Goal: Obtain resource: Download file/media

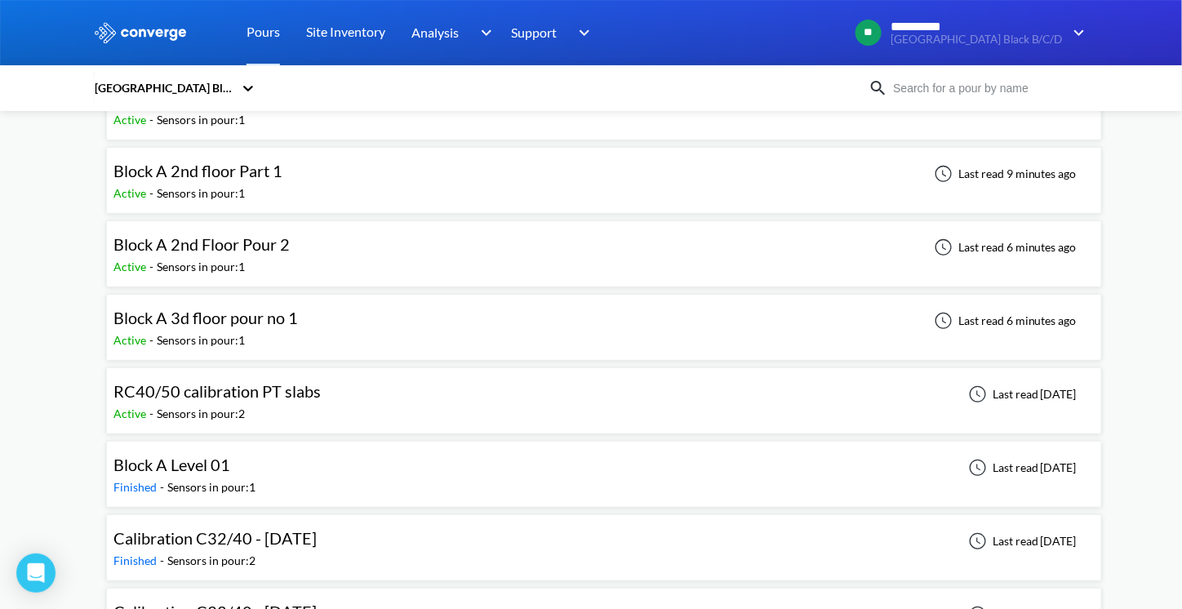
scroll to position [163, 0]
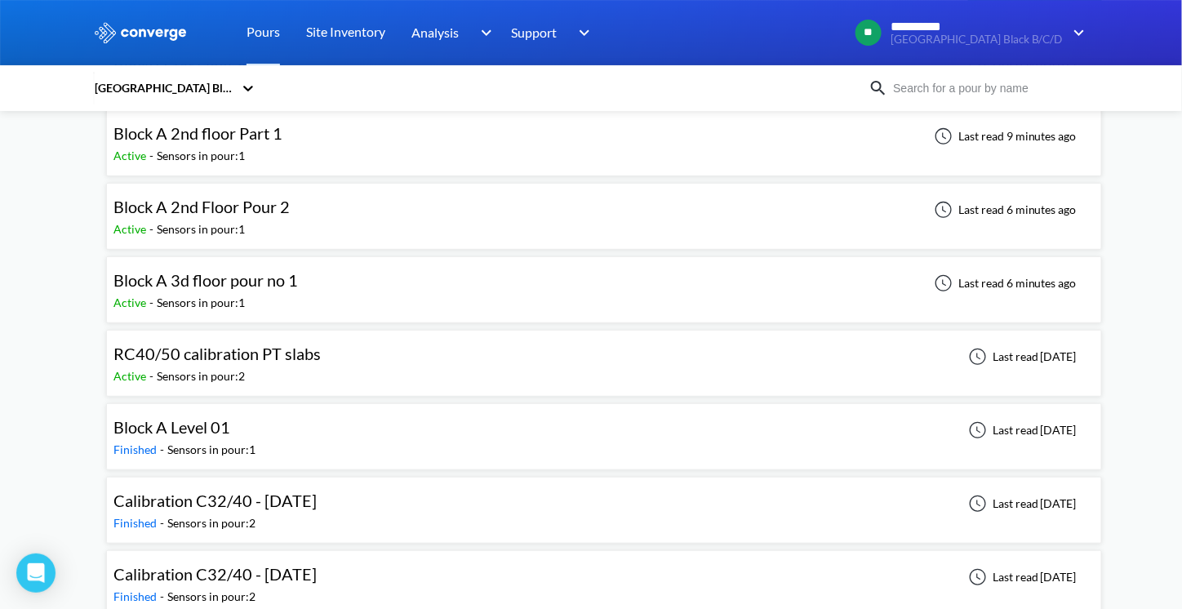
click at [269, 356] on span "RC40/50 calibration PT slabs" at bounding box center [217, 354] width 207 height 20
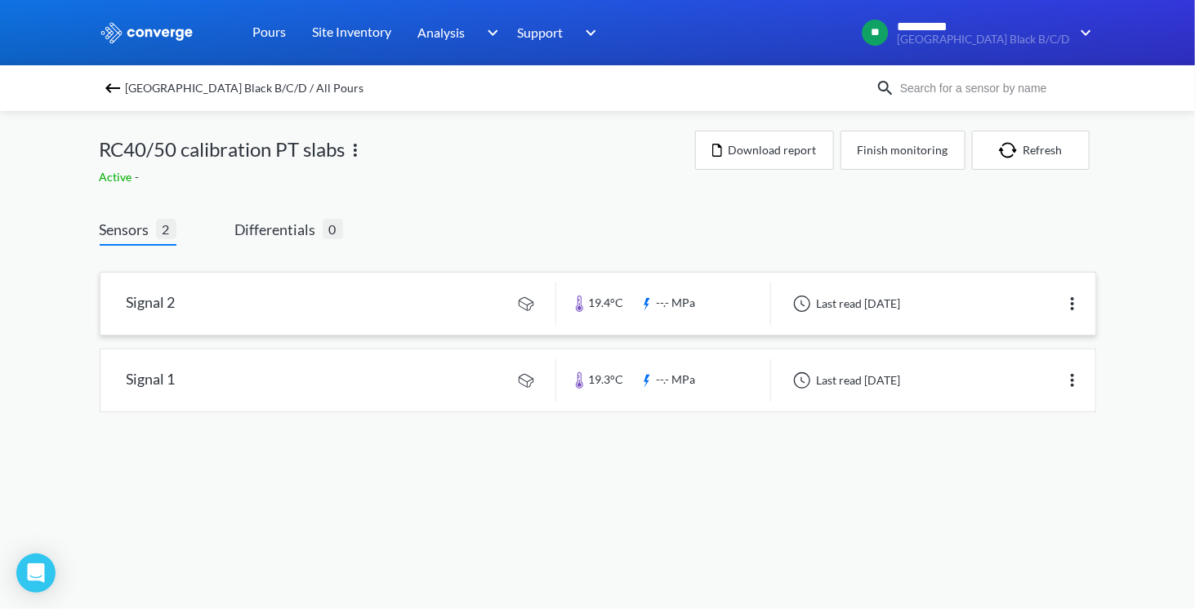
click at [1075, 303] on img at bounding box center [1072, 304] width 20 height 20
click at [349, 391] on link at bounding box center [597, 380] width 995 height 62
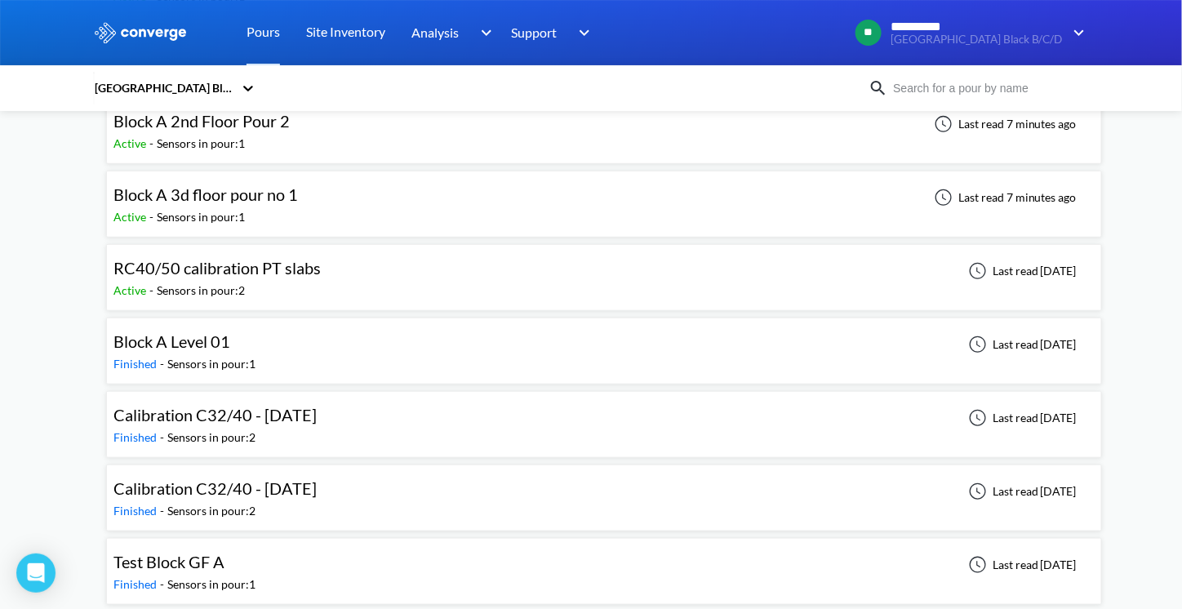
scroll to position [252, 0]
click at [458, 414] on div "Calibration C32/40 - [DATE] Finished - Sensors in pour: 2 Last read [DATE]" at bounding box center [605, 422] width 982 height 52
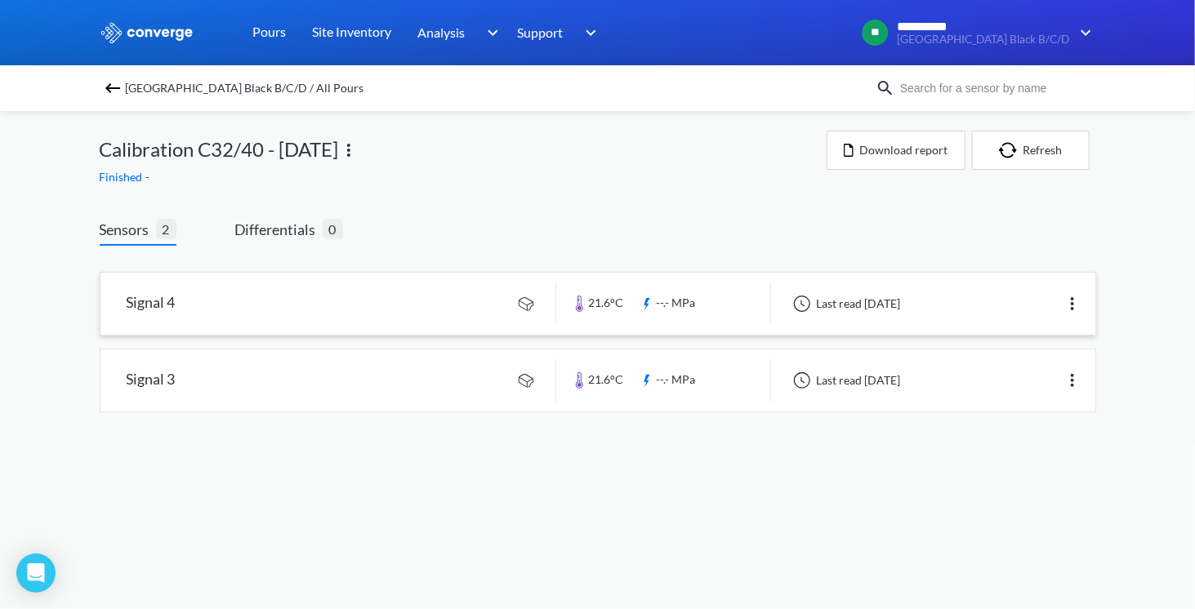
click at [489, 303] on link at bounding box center [597, 304] width 995 height 62
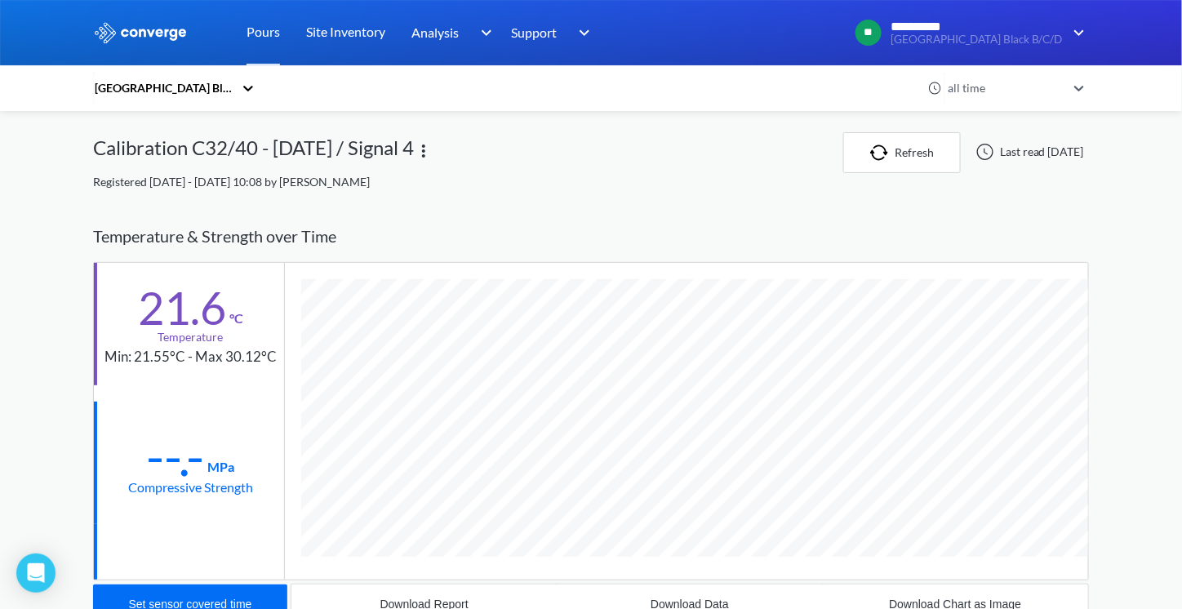
scroll to position [857, 996]
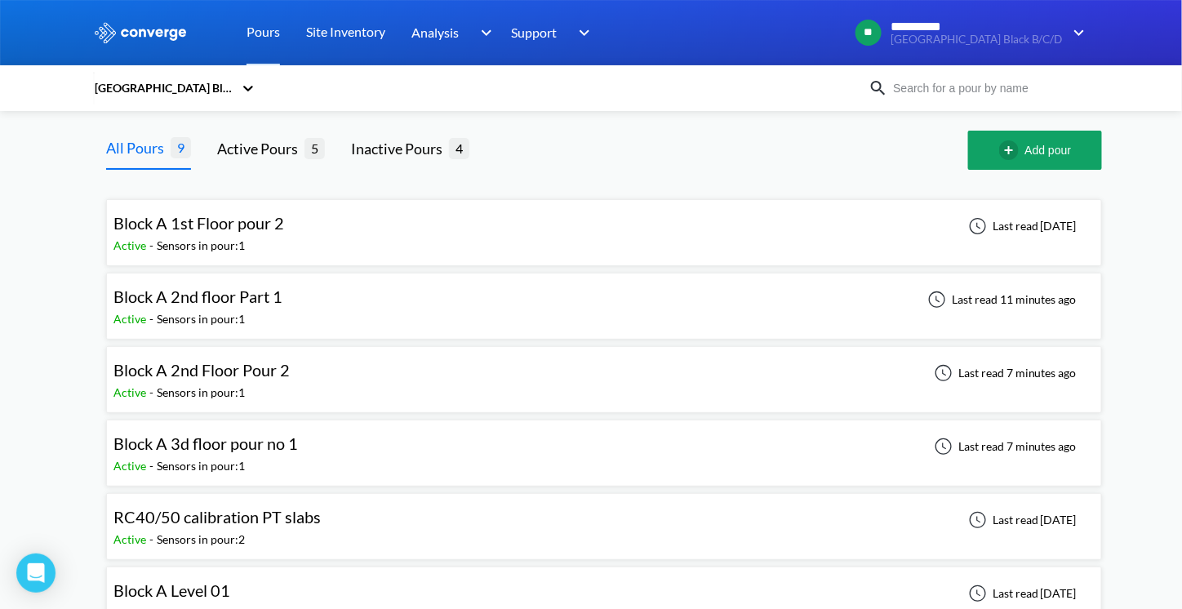
click at [216, 220] on span "Block A 1st Floor pour 2" at bounding box center [199, 223] width 171 height 20
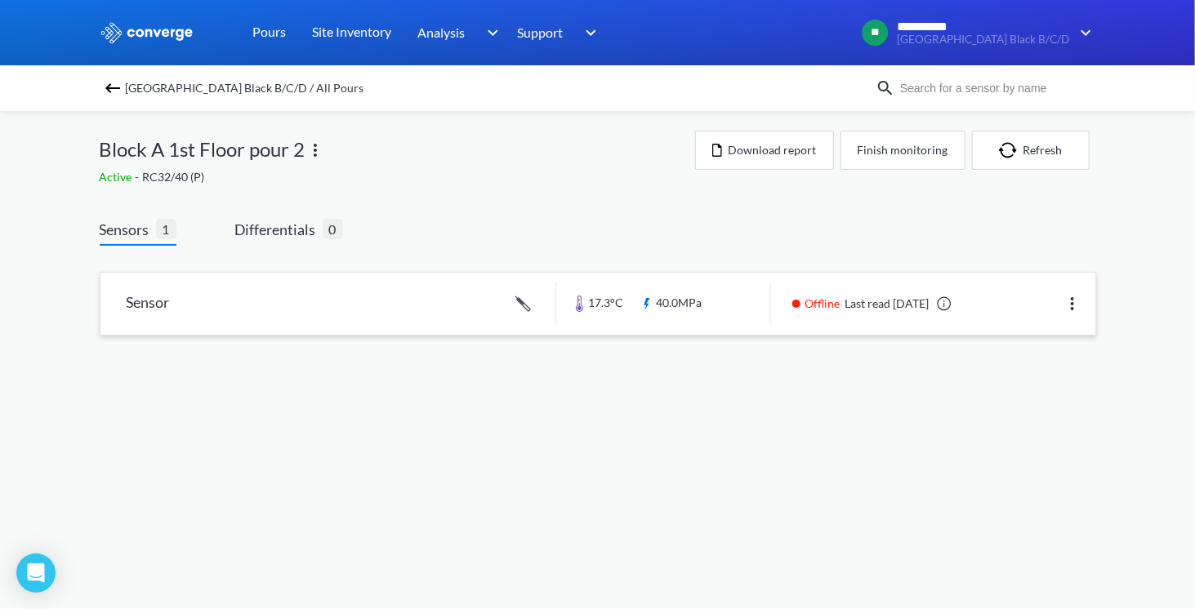
click at [429, 302] on link at bounding box center [597, 304] width 995 height 62
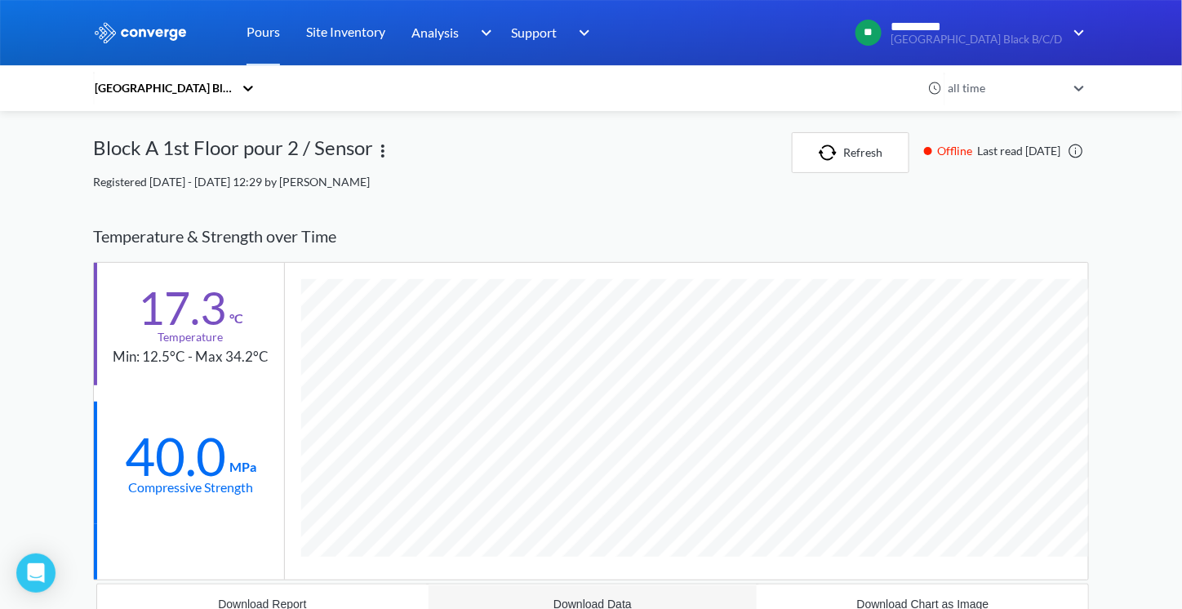
scroll to position [1039, 996]
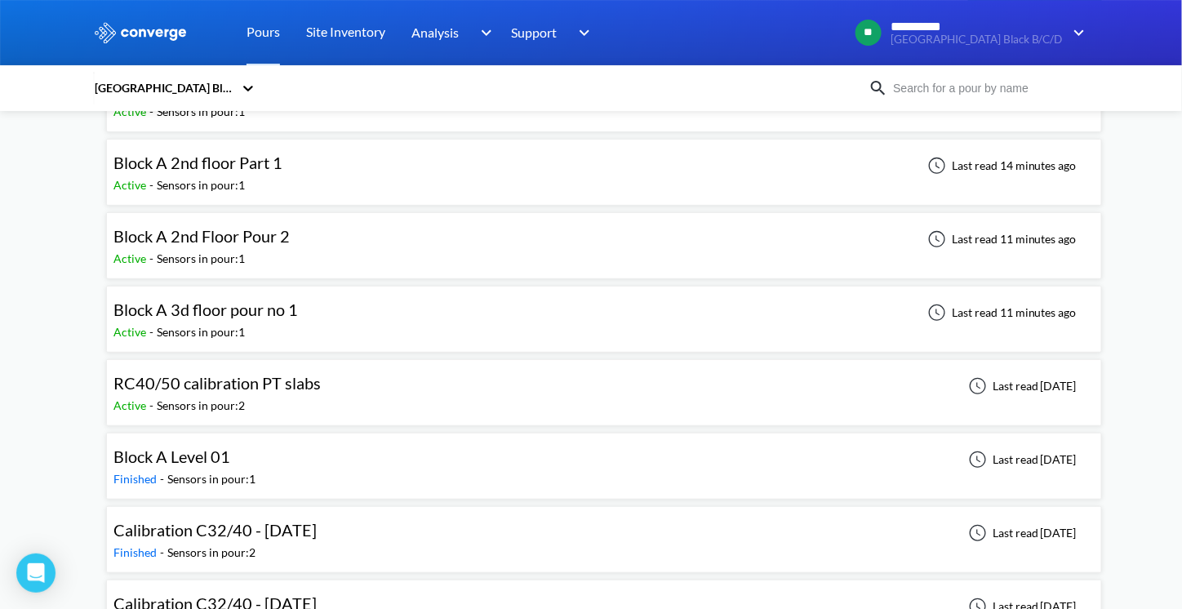
scroll to position [88, 0]
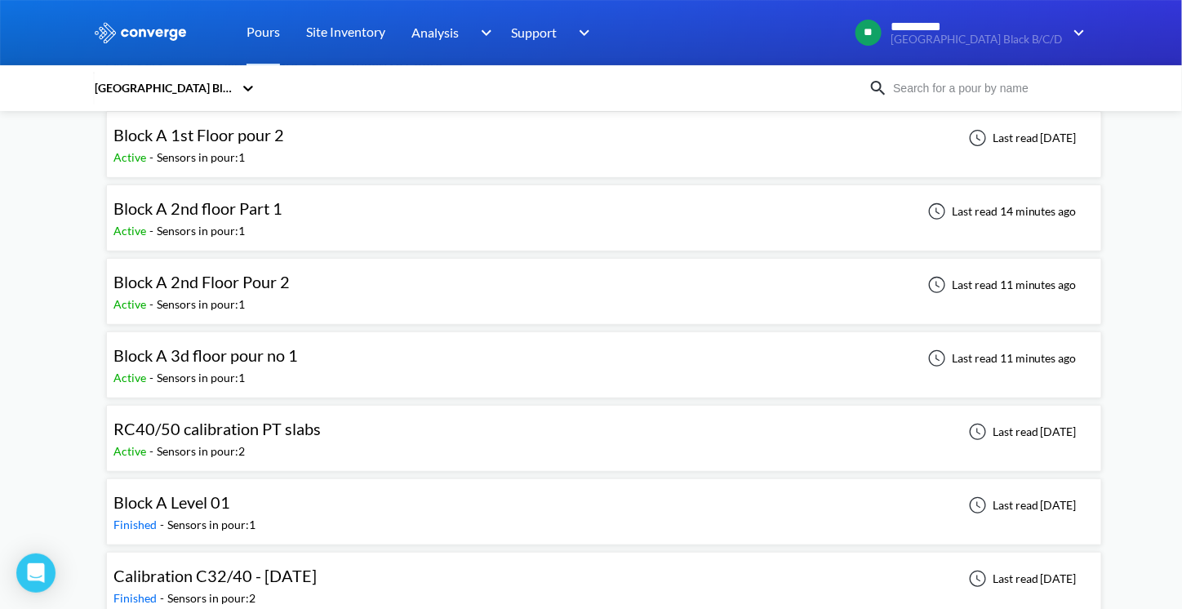
click at [332, 362] on div "Block A 3d floor pour no 1 Active - Sensors in pour: 1 Last read 11 minutes ago" at bounding box center [605, 365] width 982 height 52
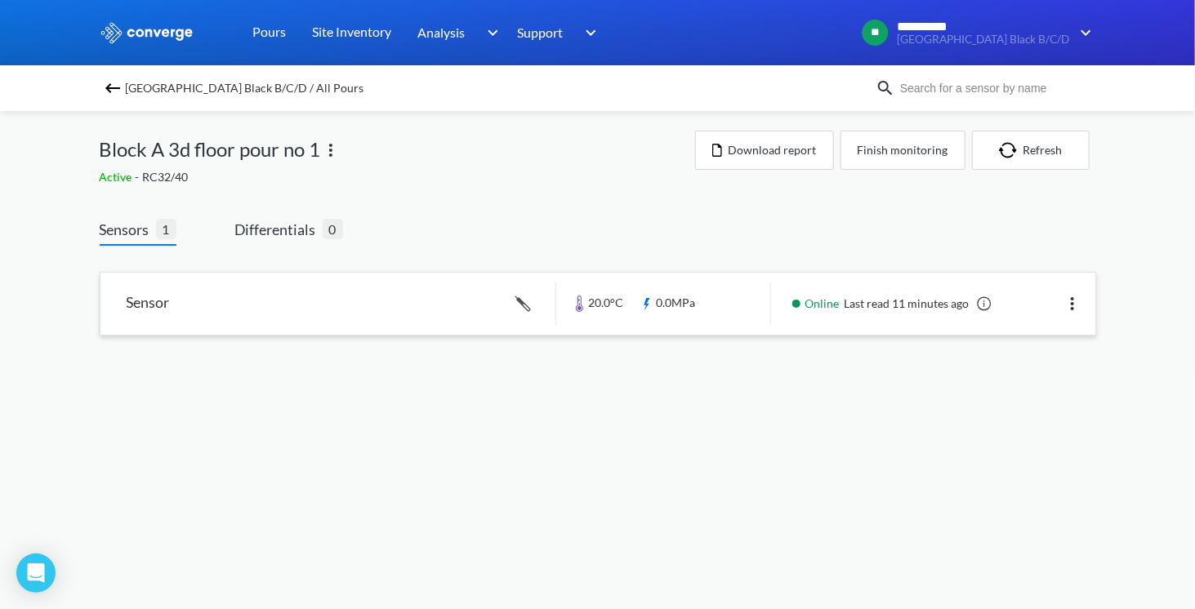
click at [283, 302] on link at bounding box center [597, 304] width 995 height 62
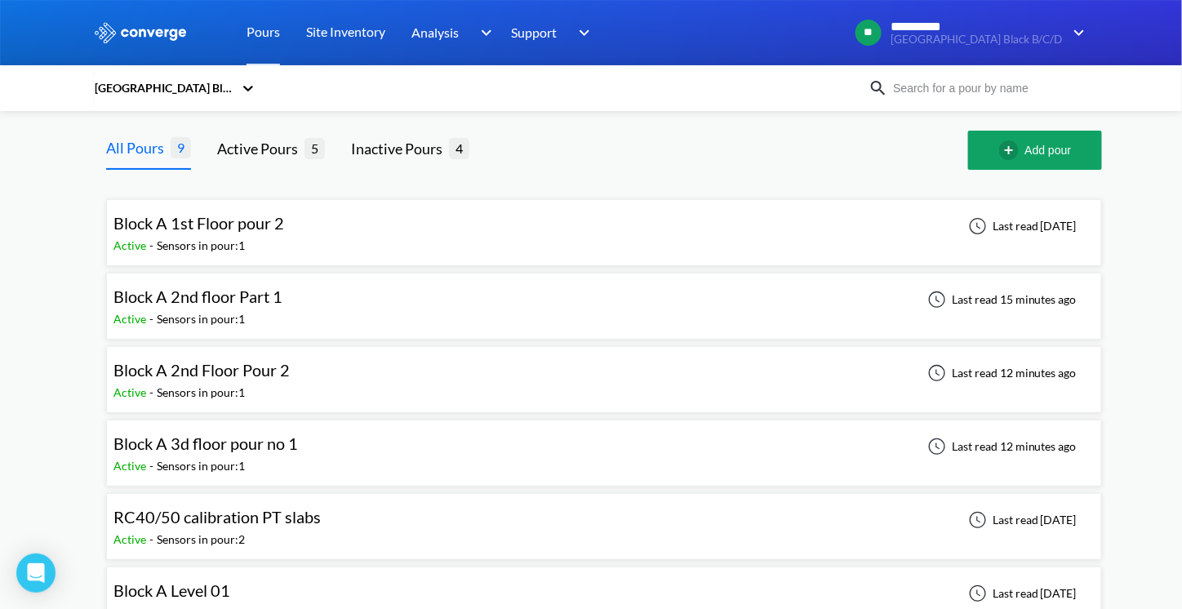
click at [219, 231] on span "Block A 1st Floor pour 2" at bounding box center [199, 223] width 171 height 20
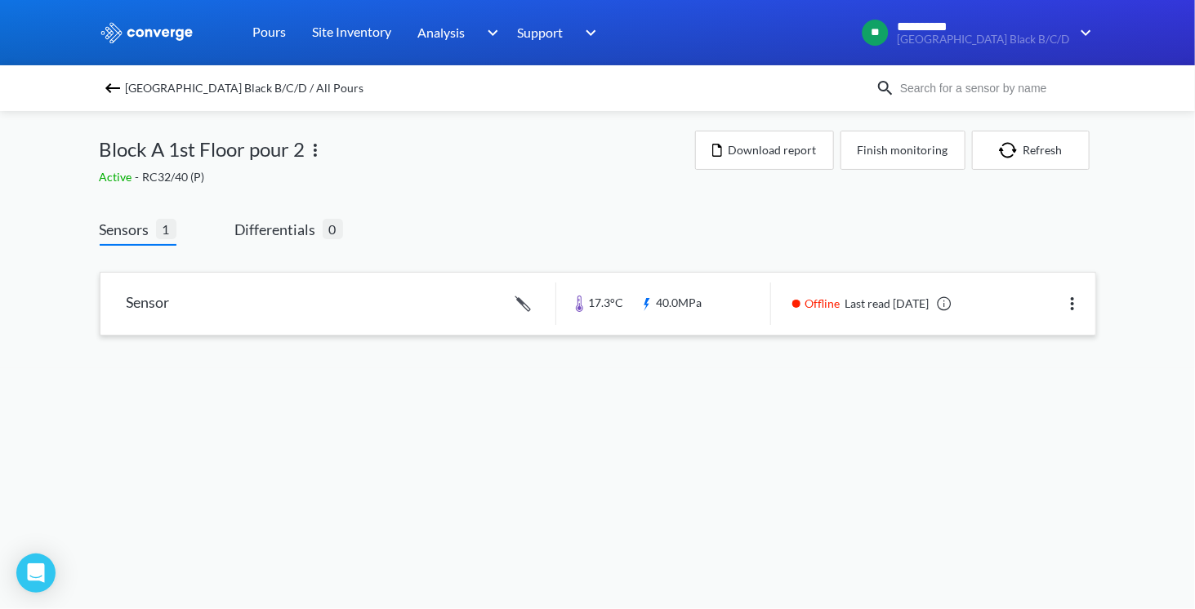
click at [310, 291] on link at bounding box center [597, 304] width 995 height 62
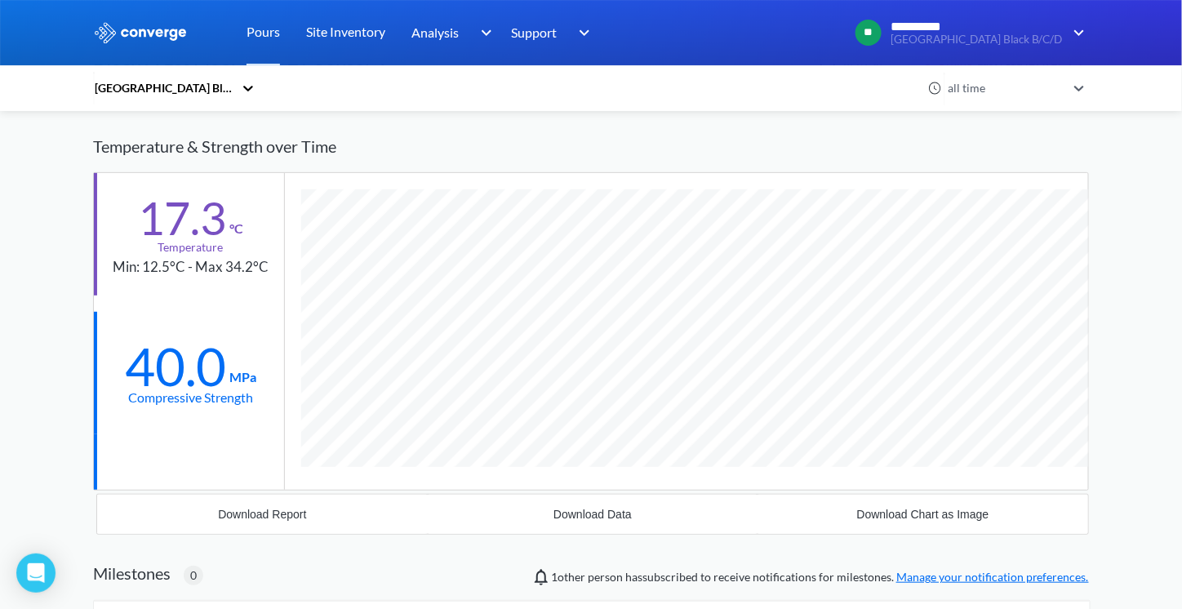
scroll to position [82, 0]
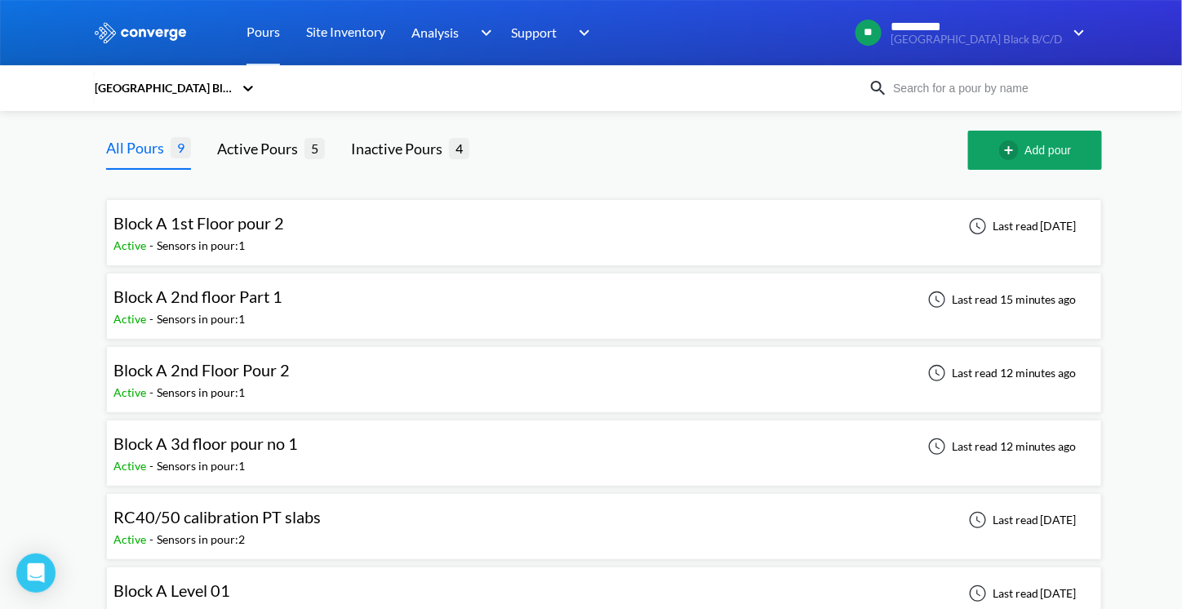
click at [177, 298] on span "Block A 2nd floor Part 1" at bounding box center [198, 297] width 169 height 20
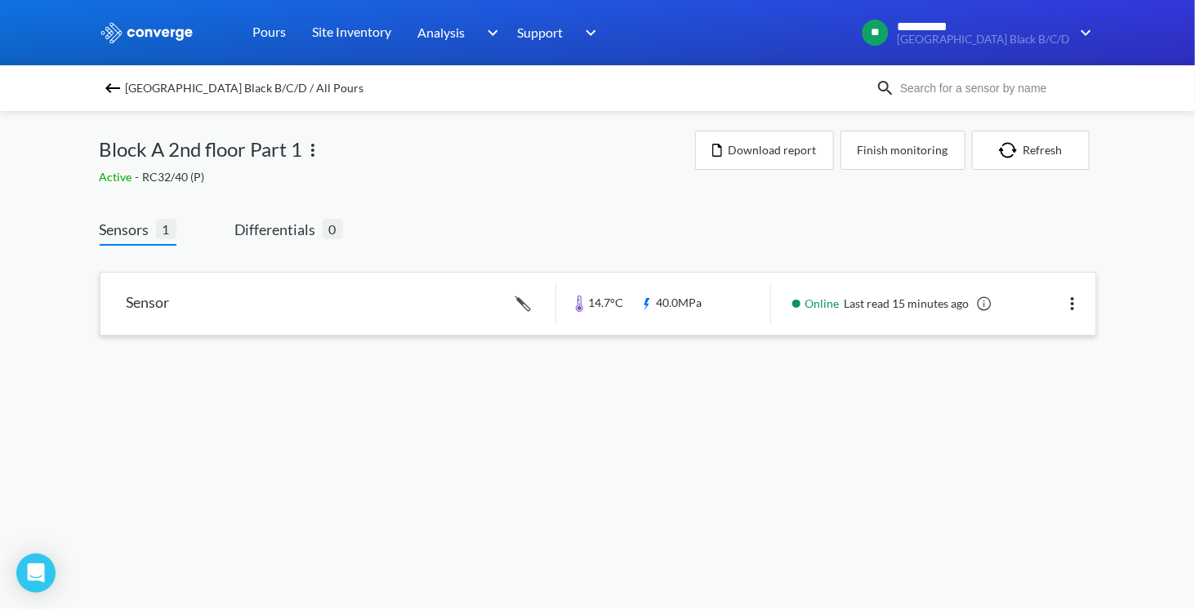
click at [628, 307] on link at bounding box center [597, 304] width 995 height 62
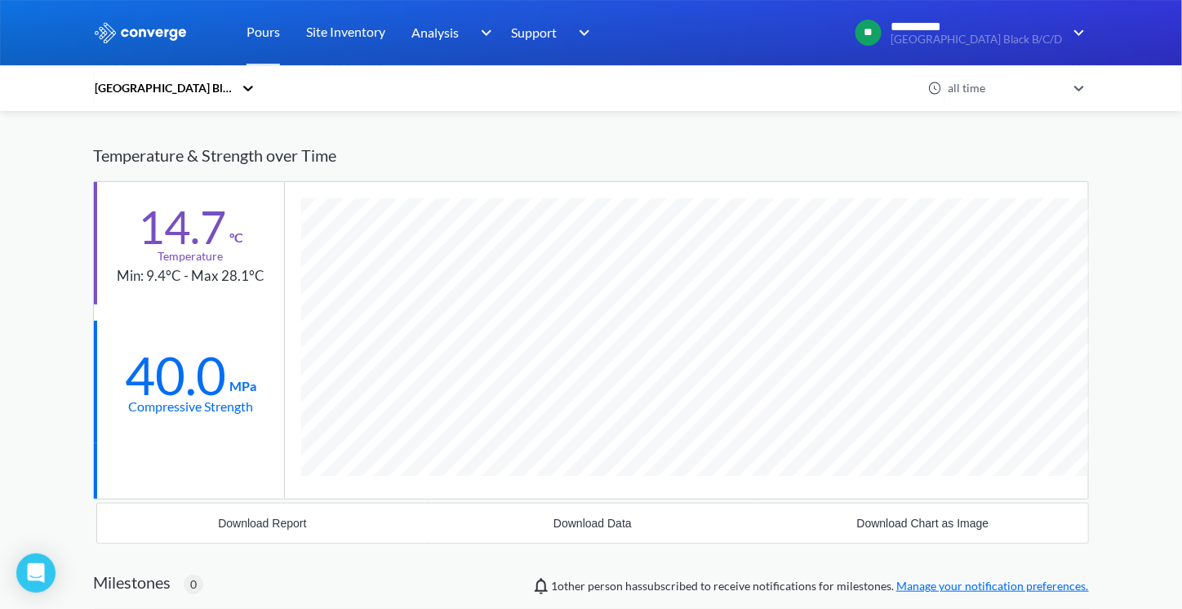
scroll to position [82, 0]
click at [272, 526] on div "Download Report" at bounding box center [262, 522] width 88 height 13
